Goal: Task Accomplishment & Management: Complete application form

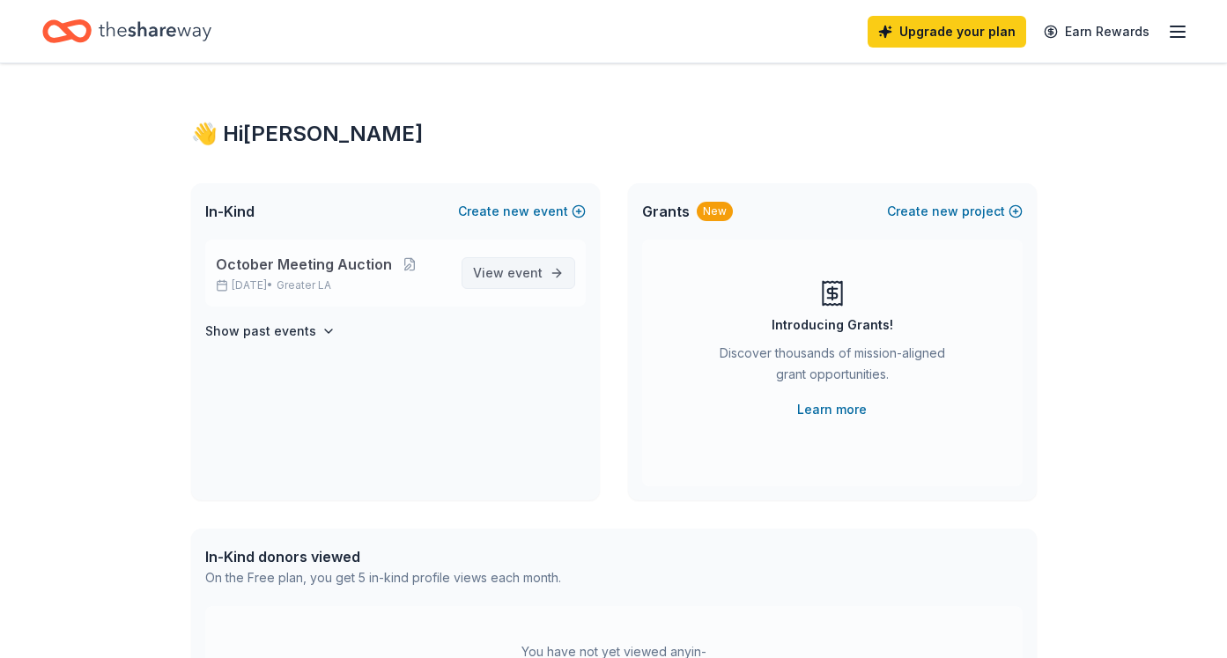
click at [530, 279] on span "event" at bounding box center [525, 272] width 35 height 15
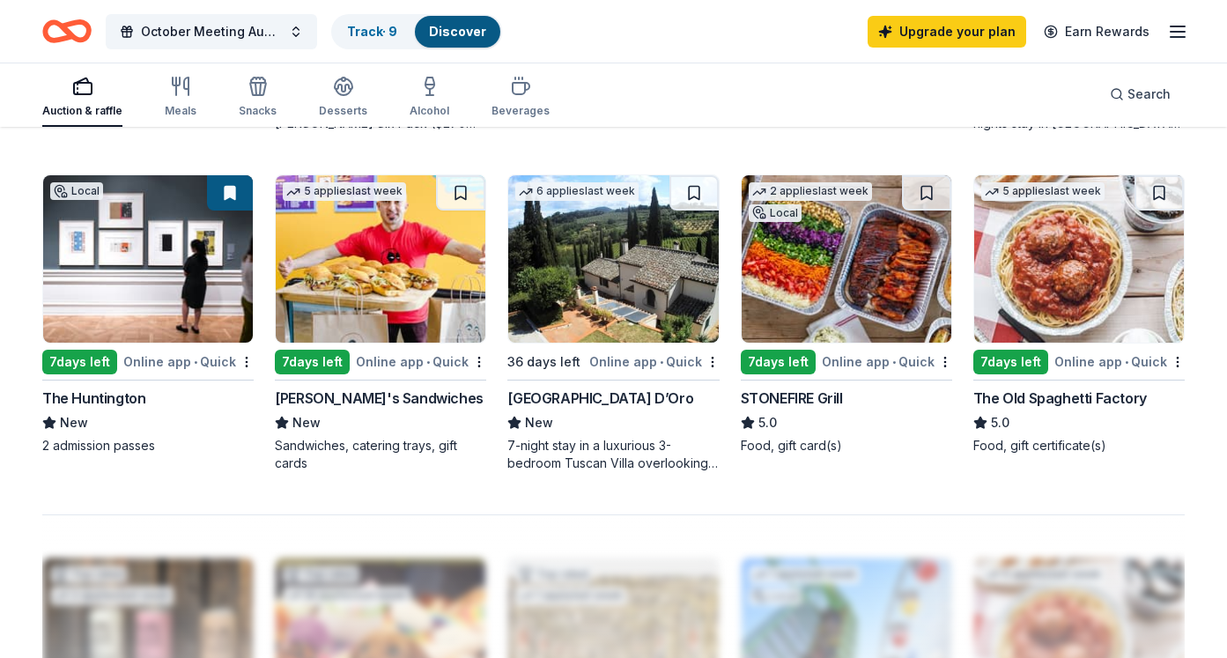
scroll to position [1166, 0]
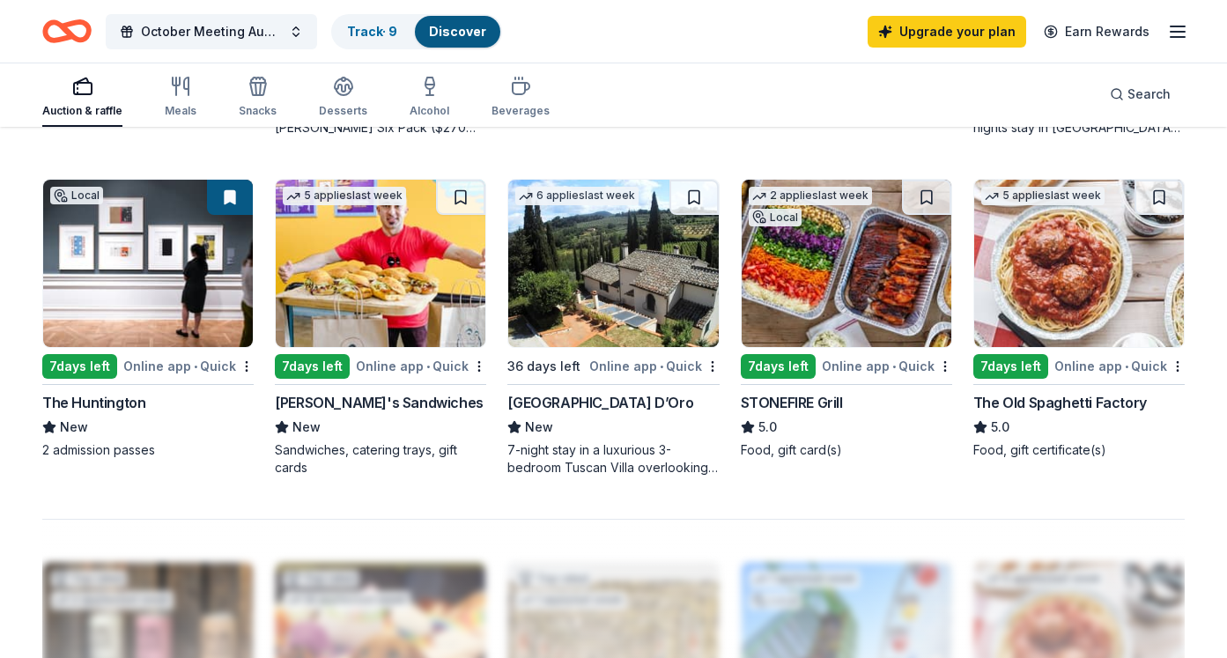
click at [835, 291] on img at bounding box center [847, 263] width 210 height 167
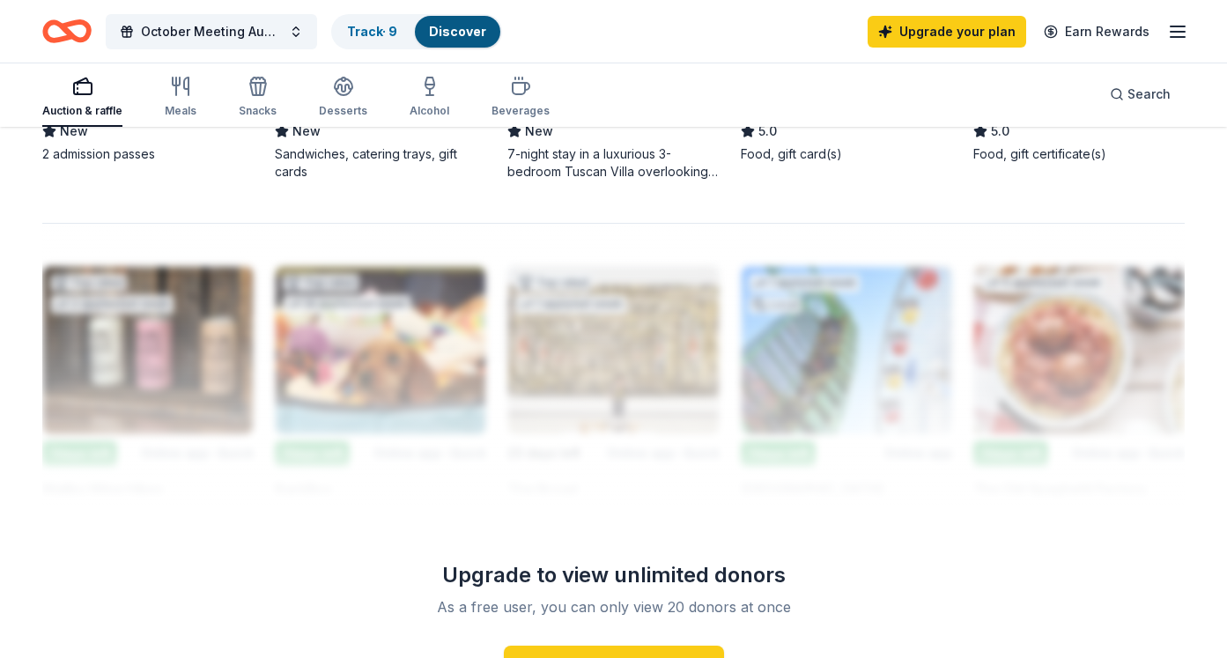
scroll to position [1322, 0]
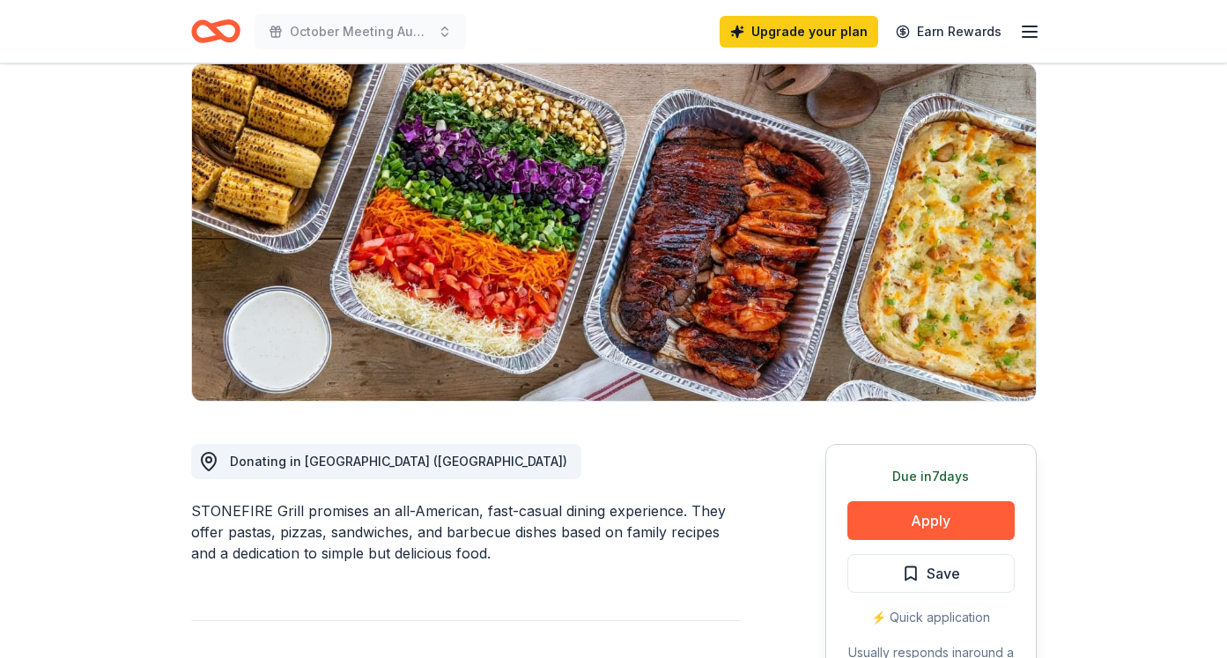
scroll to position [165, 0]
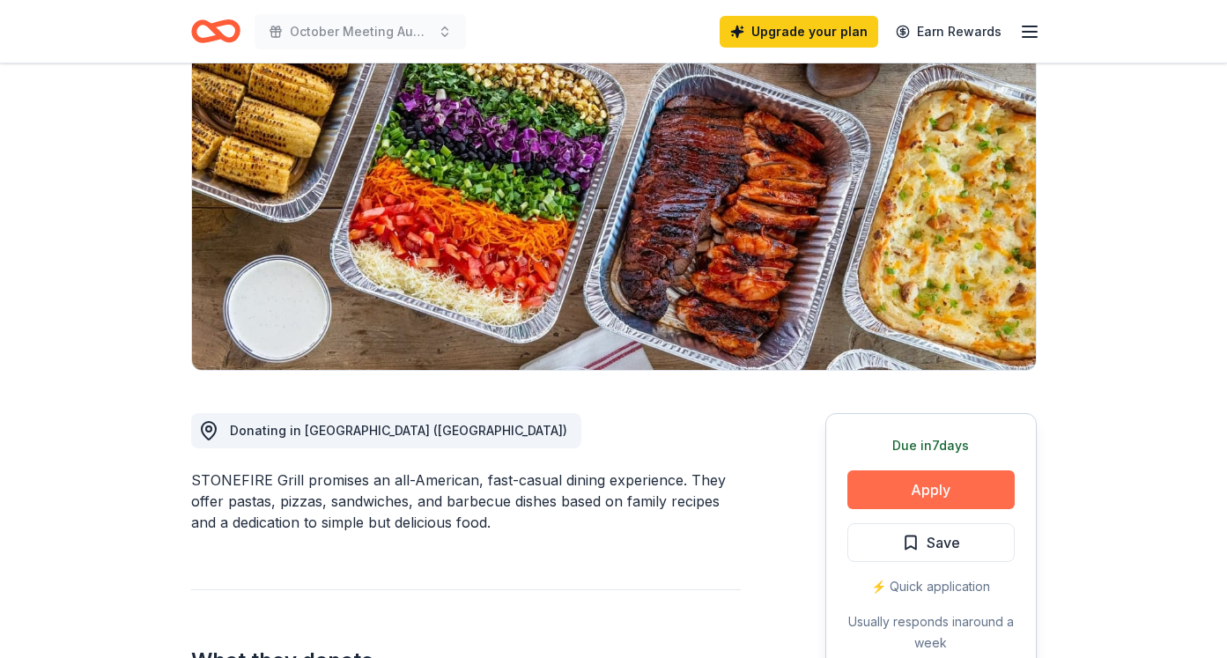
click at [938, 492] on button "Apply" at bounding box center [931, 490] width 167 height 39
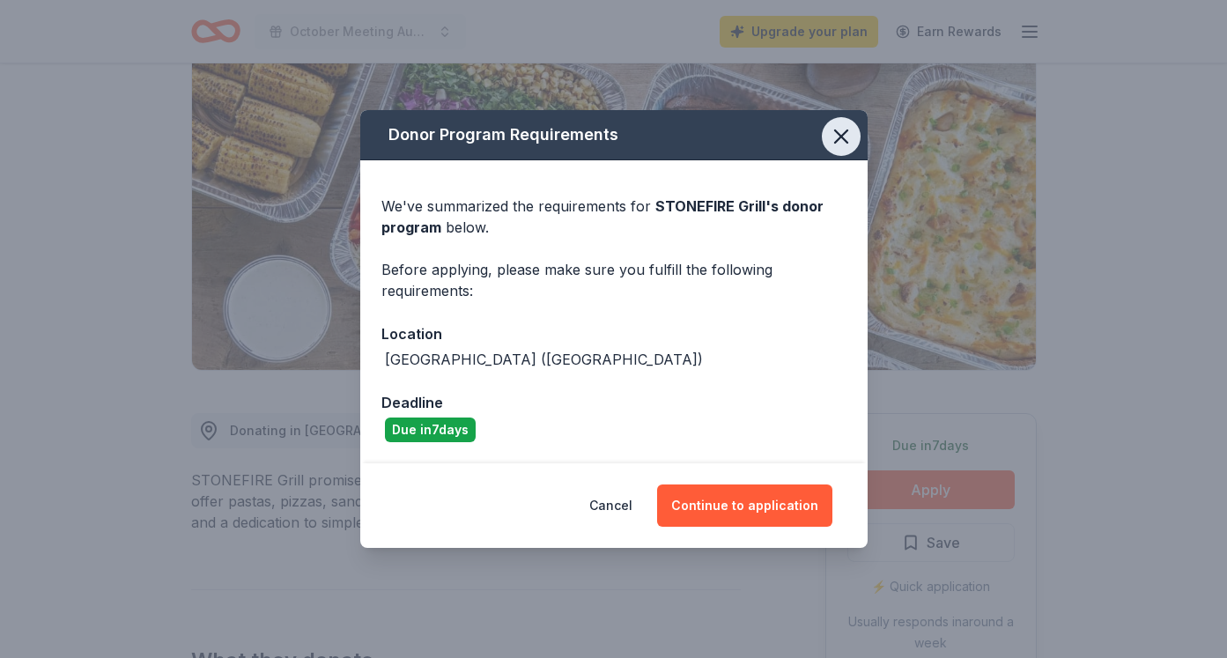
click at [839, 130] on icon "button" at bounding box center [841, 136] width 25 height 25
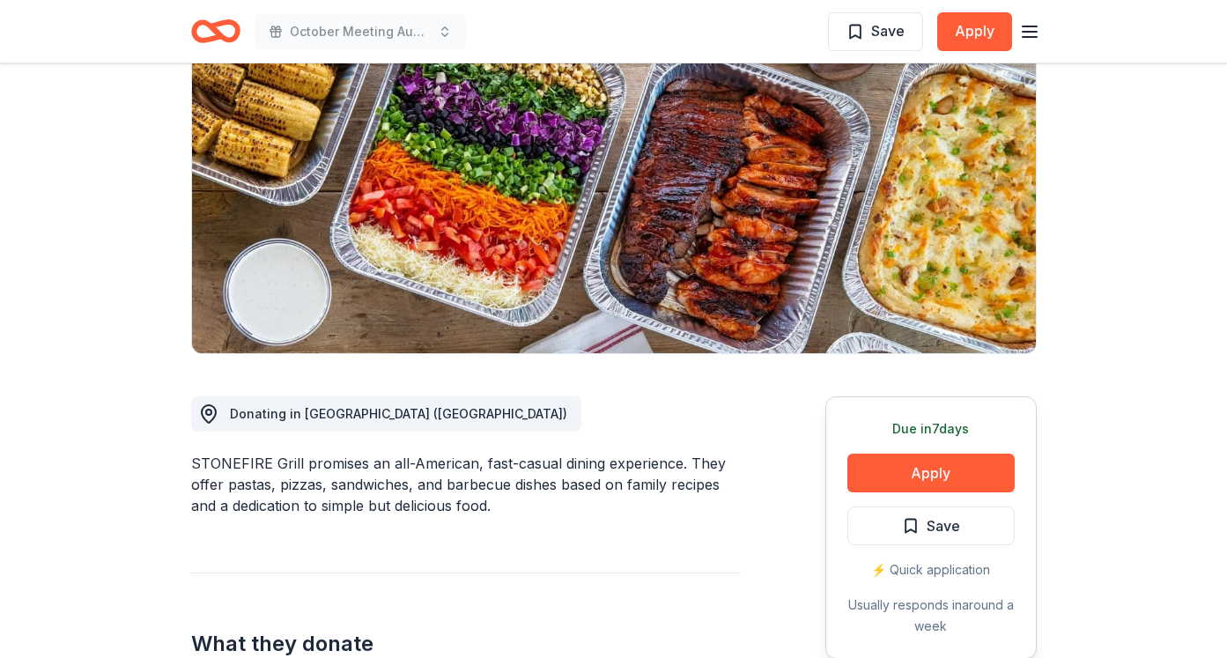
scroll to position [0, 0]
